Goal: Task Accomplishment & Management: Use online tool/utility

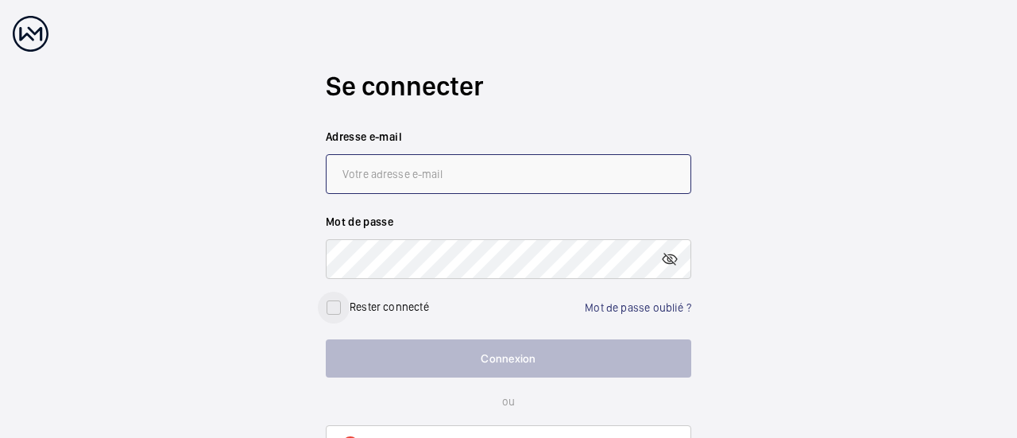
type input "[EMAIL_ADDRESS][DOMAIN_NAME]"
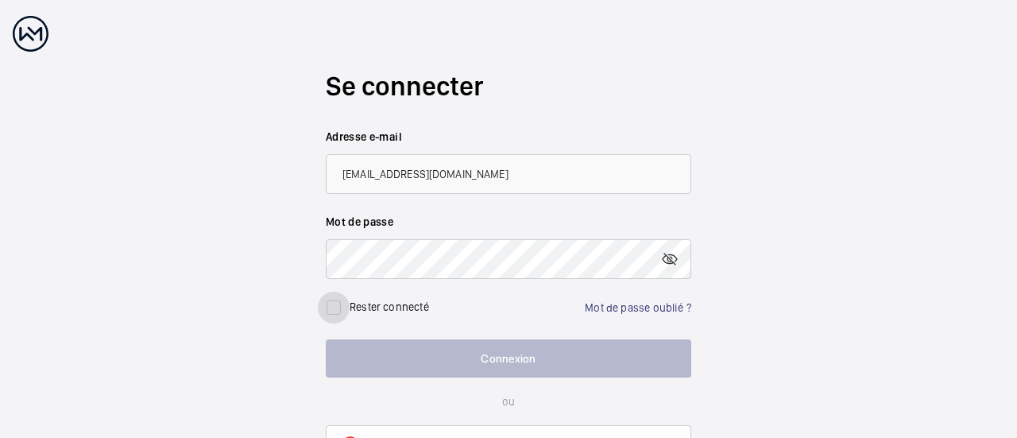
click at [332, 307] on input "checkbox" at bounding box center [334, 308] width 32 height 32
checkbox input "true"
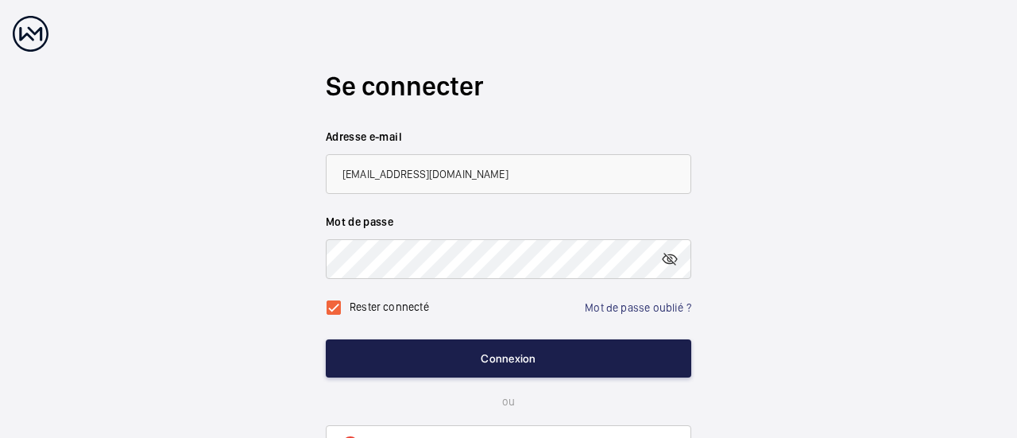
click at [424, 360] on button "Connexion" at bounding box center [509, 358] width 366 height 38
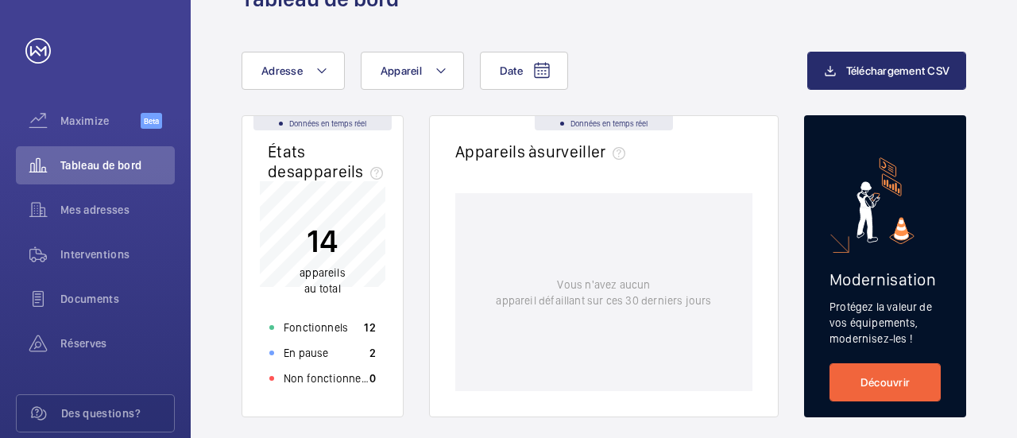
scroll to position [79, 0]
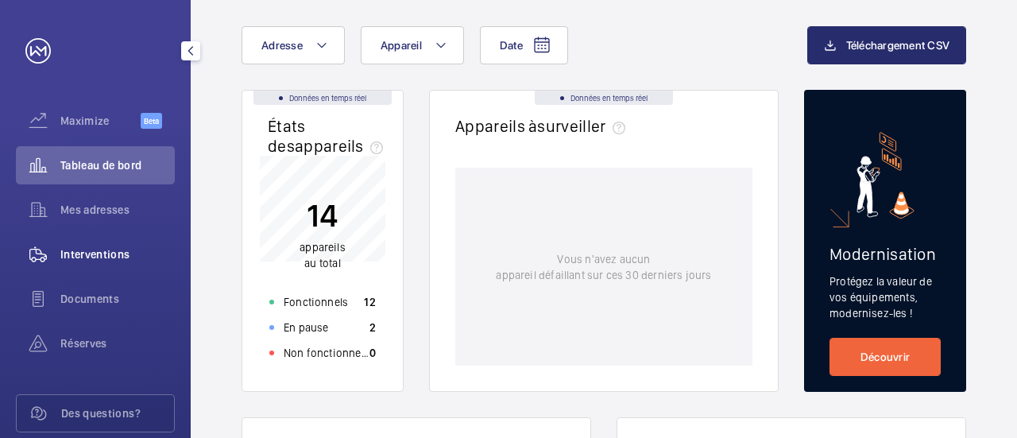
click at [116, 258] on span "Interventions" at bounding box center [117, 254] width 114 height 16
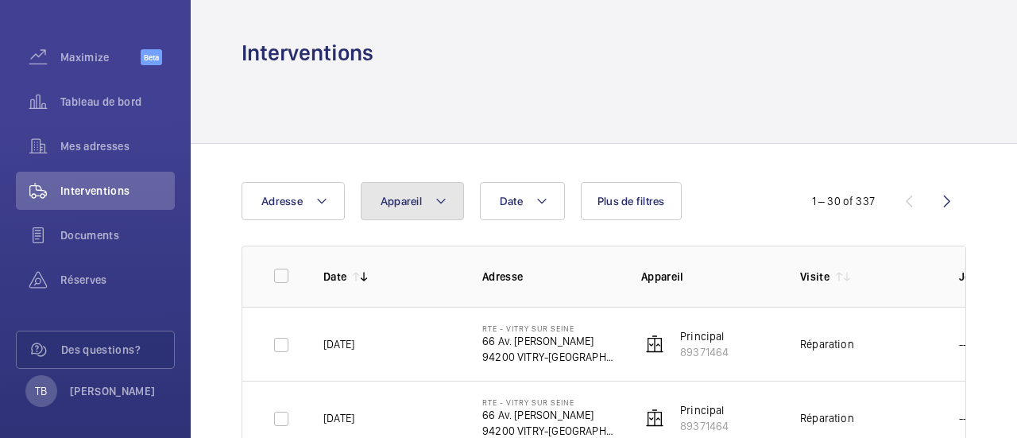
click at [461, 199] on button "Appareil" at bounding box center [412, 201] width 103 height 38
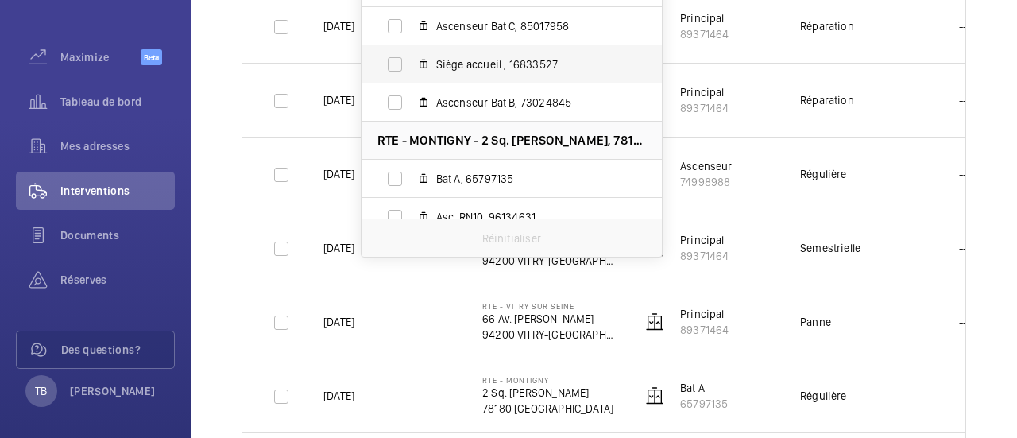
scroll to position [159, 0]
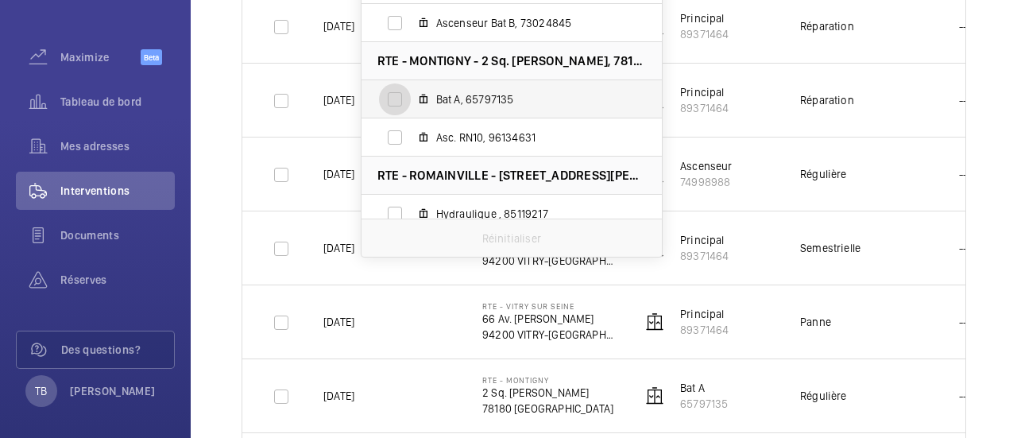
click at [394, 93] on input "Bat A, 65797135" at bounding box center [395, 99] width 32 height 32
checkbox input "true"
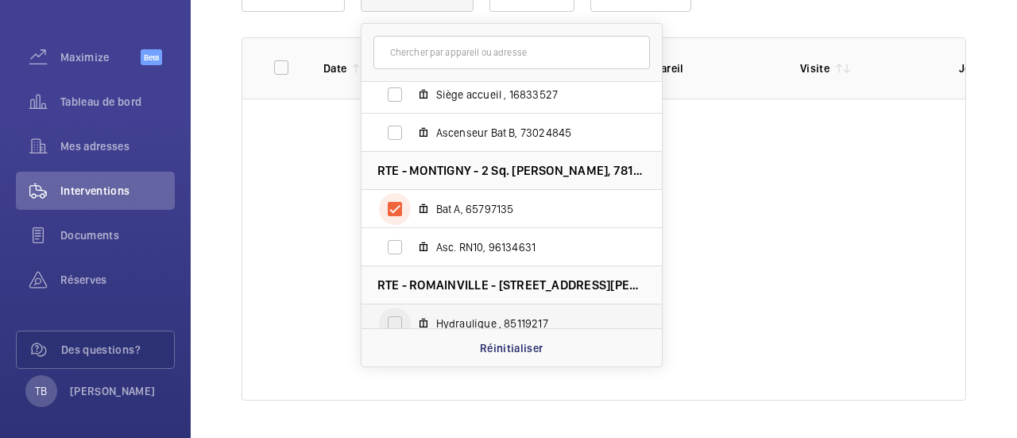
scroll to position [318, 0]
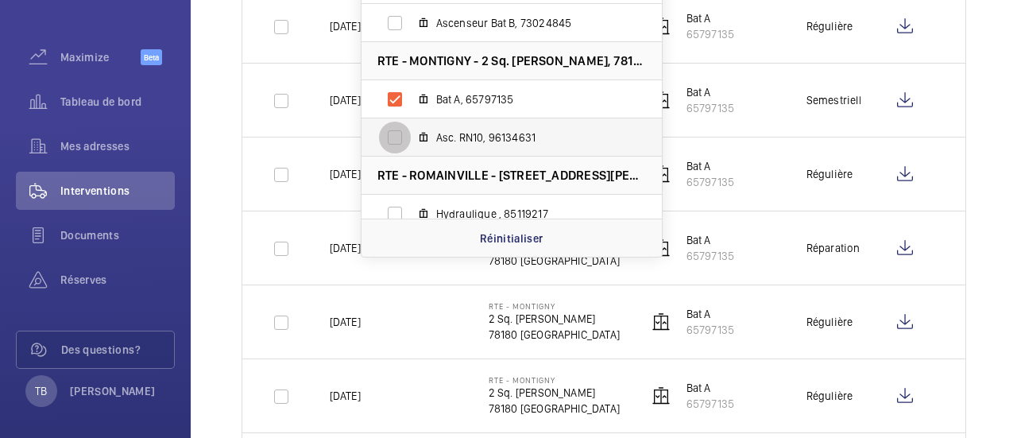
click at [397, 131] on input "Asc. RN10, 96134631" at bounding box center [395, 138] width 32 height 32
checkbox input "true"
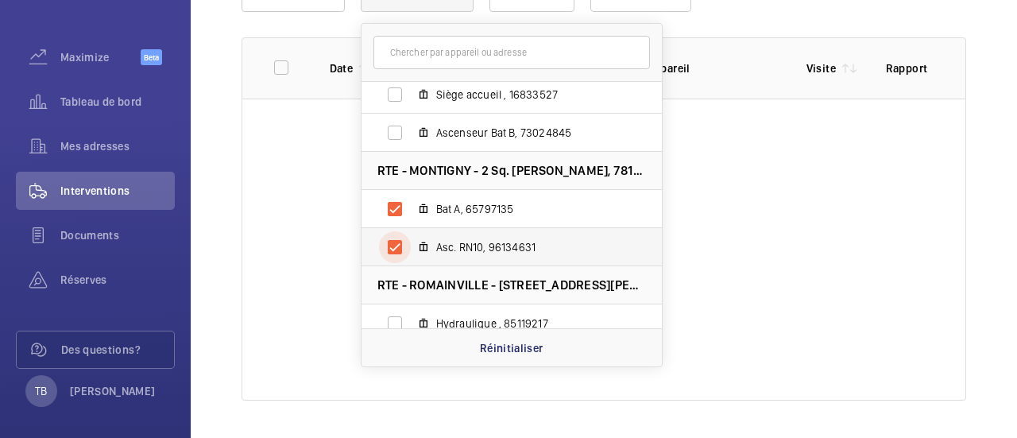
scroll to position [318, 0]
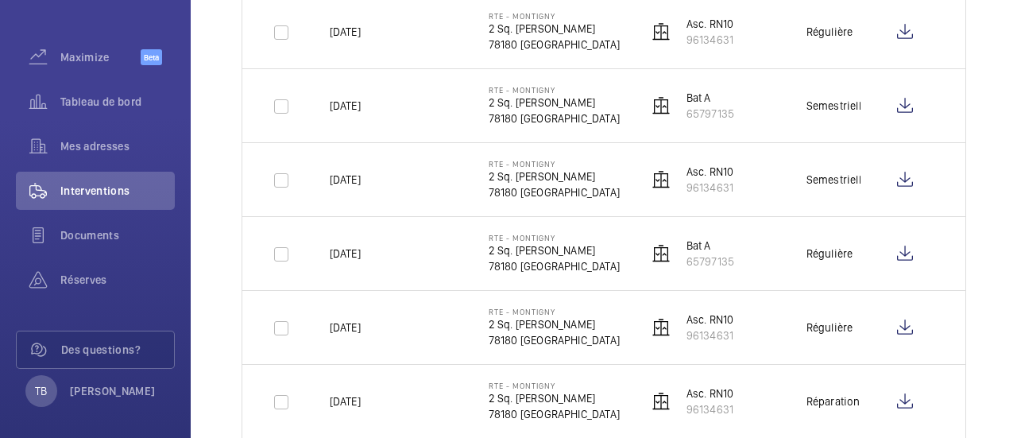
scroll to position [397, 0]
